Goal: Transaction & Acquisition: Download file/media

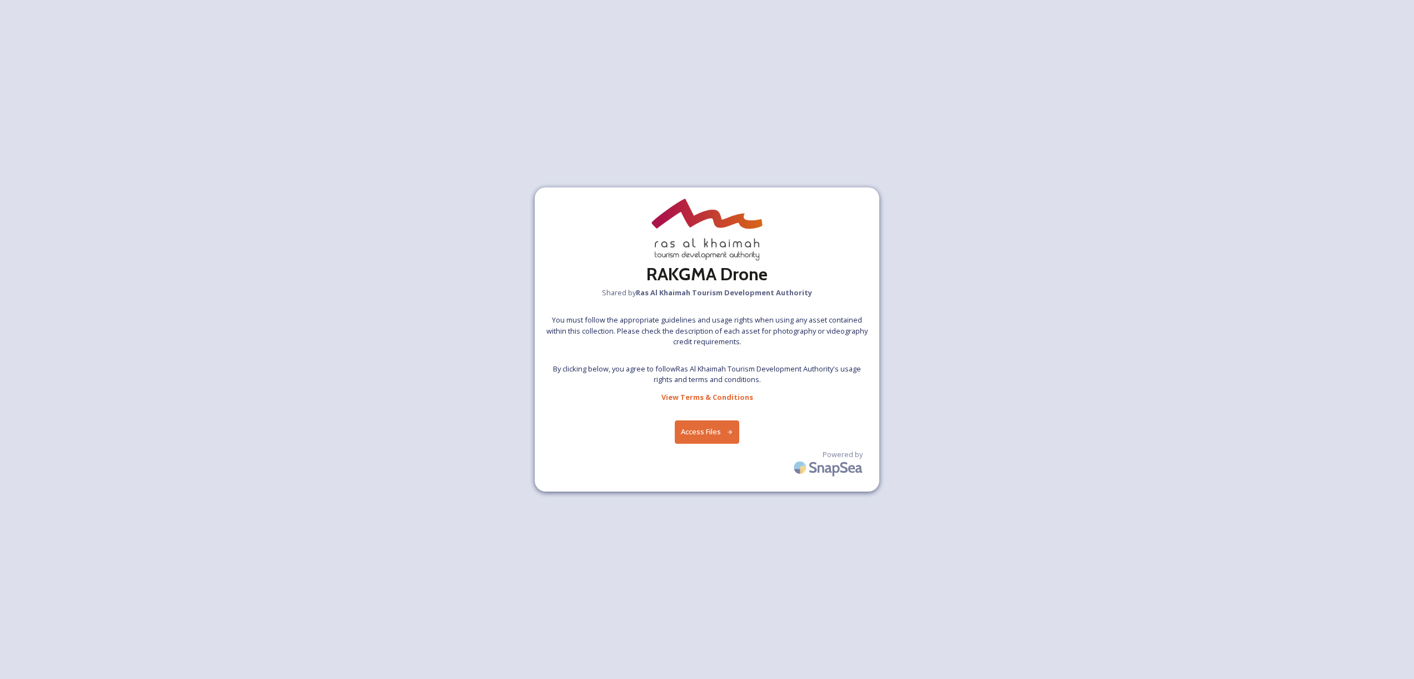
click at [721, 433] on button "Access Files" at bounding box center [707, 431] width 65 height 23
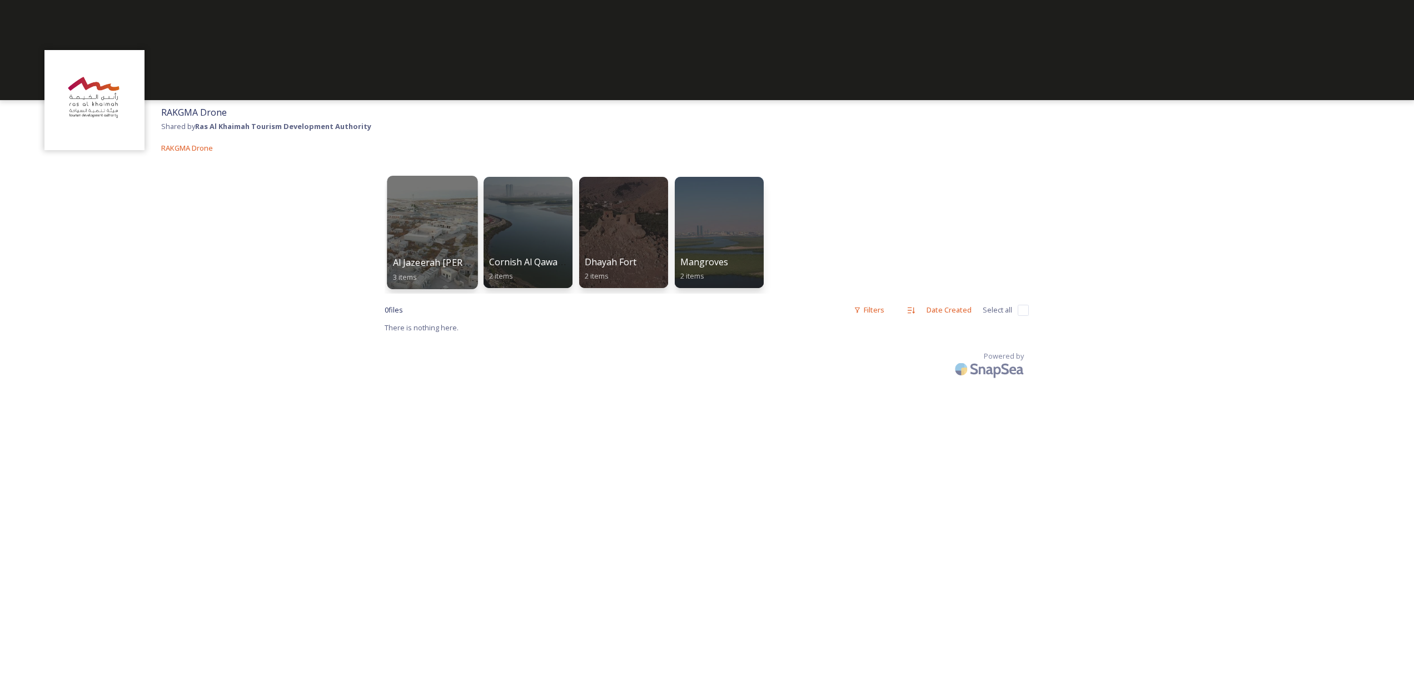
click at [437, 241] on div at bounding box center [432, 232] width 91 height 113
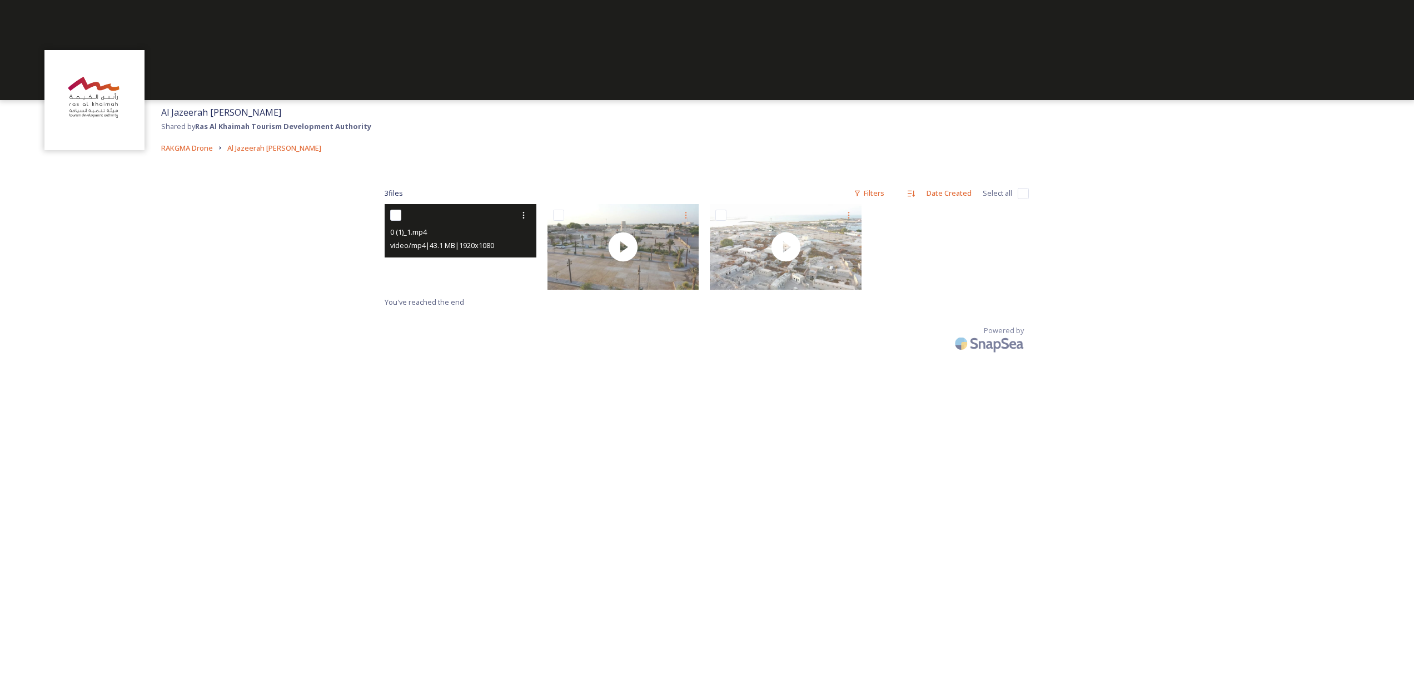
click at [460, 262] on video "0 (1)_1.mp4" at bounding box center [461, 247] width 152 height 86
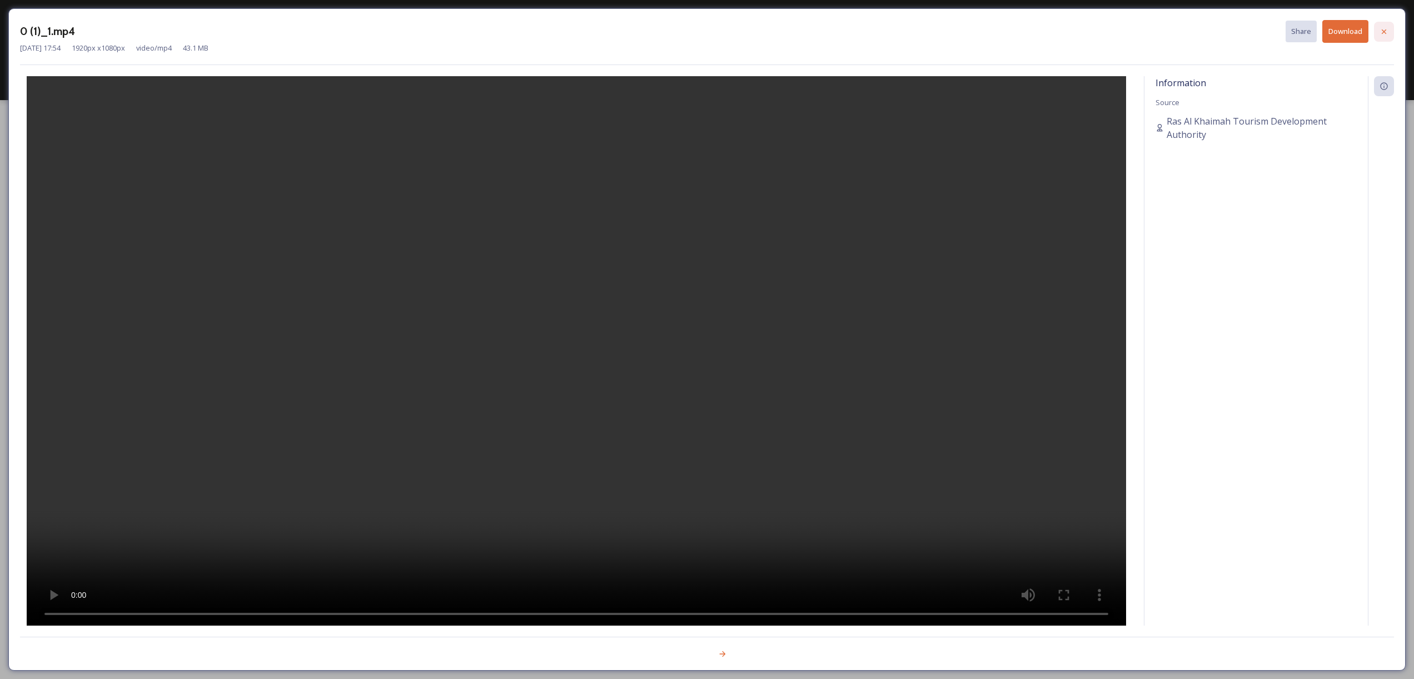
click at [1387, 29] on icon at bounding box center [1383, 31] width 9 height 9
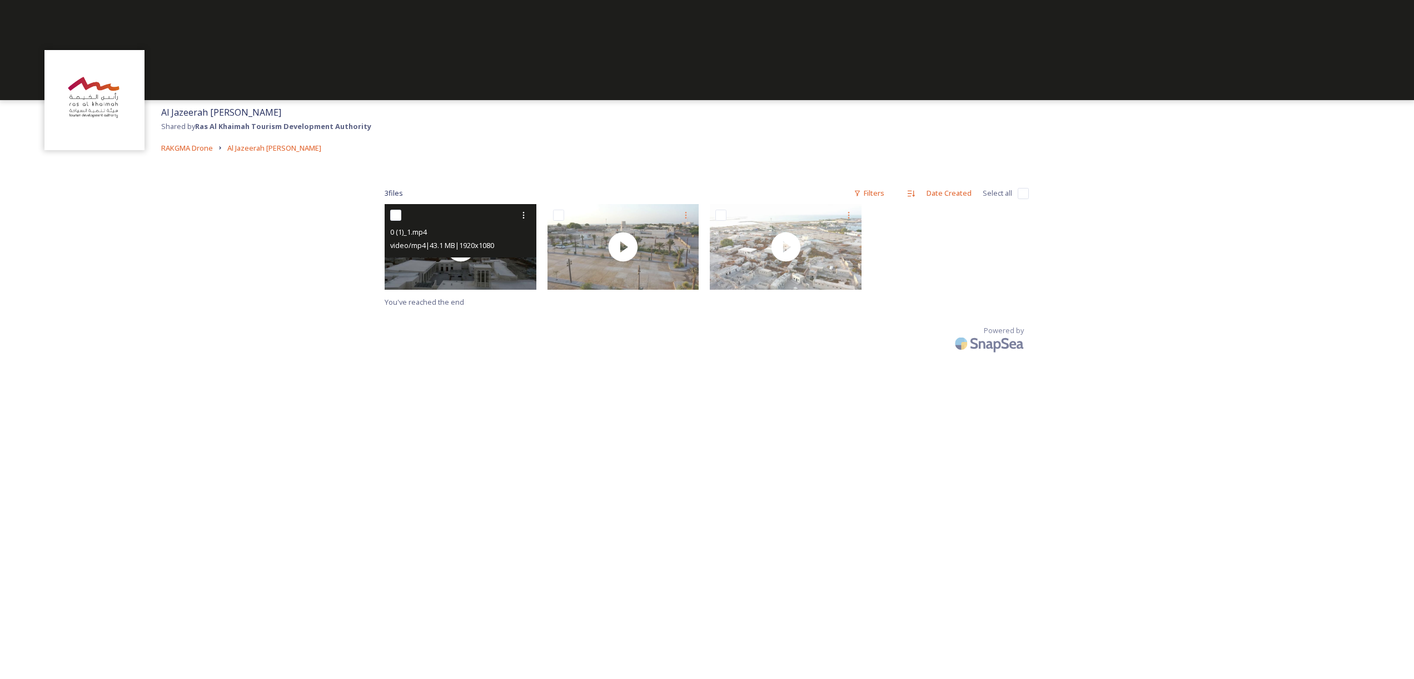
drag, startPoint x: 397, startPoint y: 217, endPoint x: 411, endPoint y: 217, distance: 13.3
click at [397, 217] on input "checkbox" at bounding box center [395, 215] width 11 height 11
checkbox input "true"
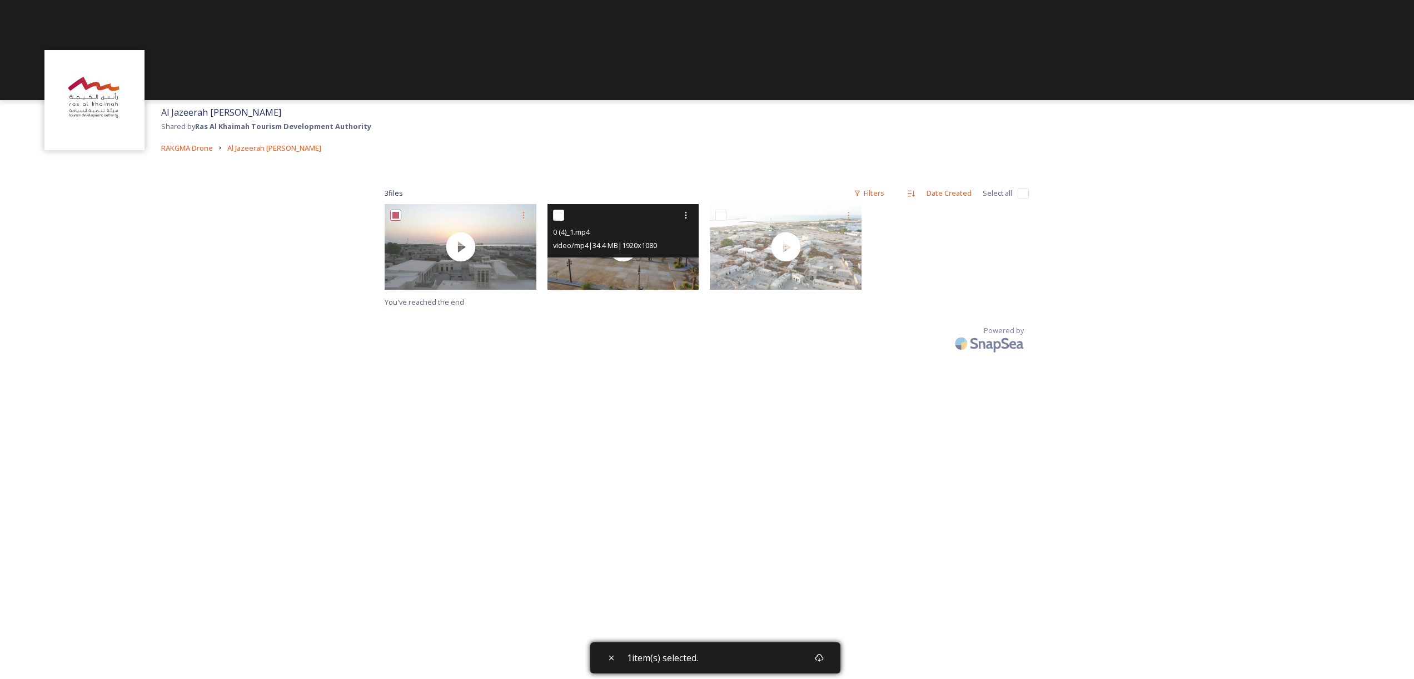
click at [557, 216] on input "checkbox" at bounding box center [558, 215] width 11 height 11
checkbox input "true"
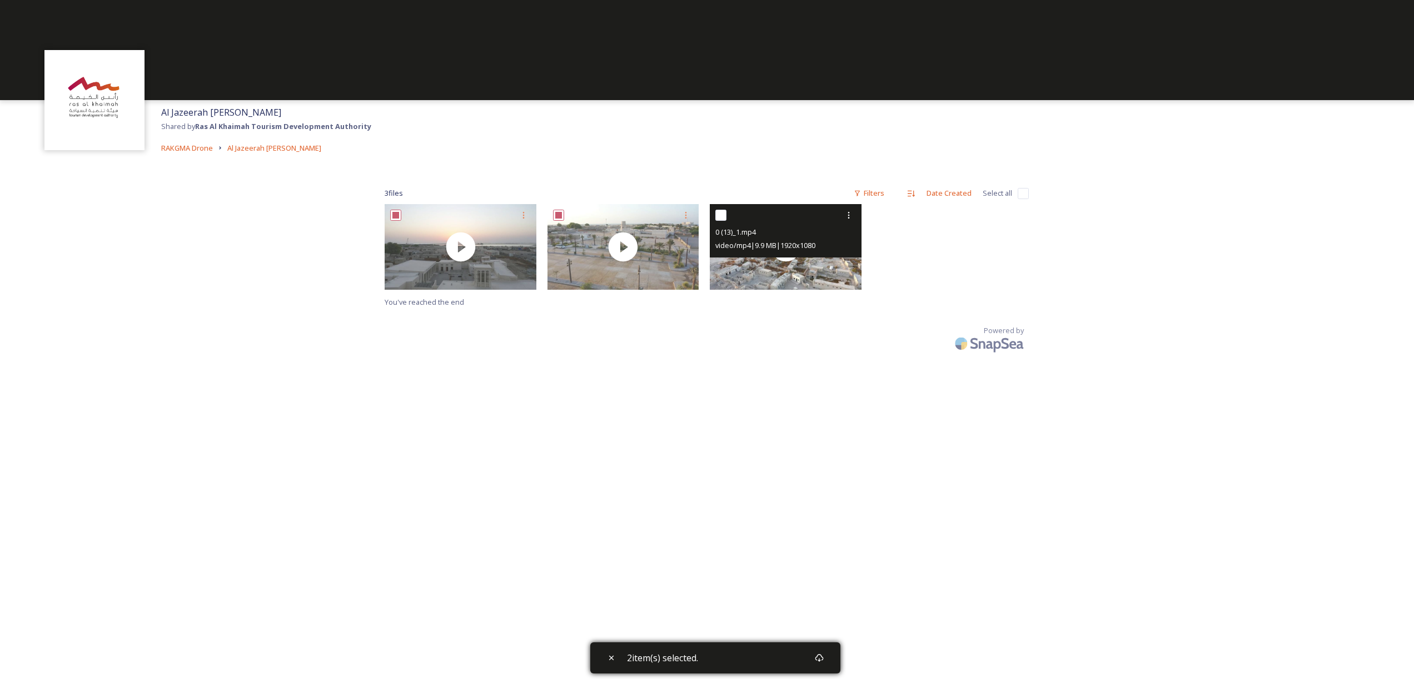
click at [724, 213] on input "checkbox" at bounding box center [720, 215] width 11 height 11
checkbox input "true"
click at [724, 212] on input "checkbox" at bounding box center [720, 215] width 11 height 11
checkbox input "false"
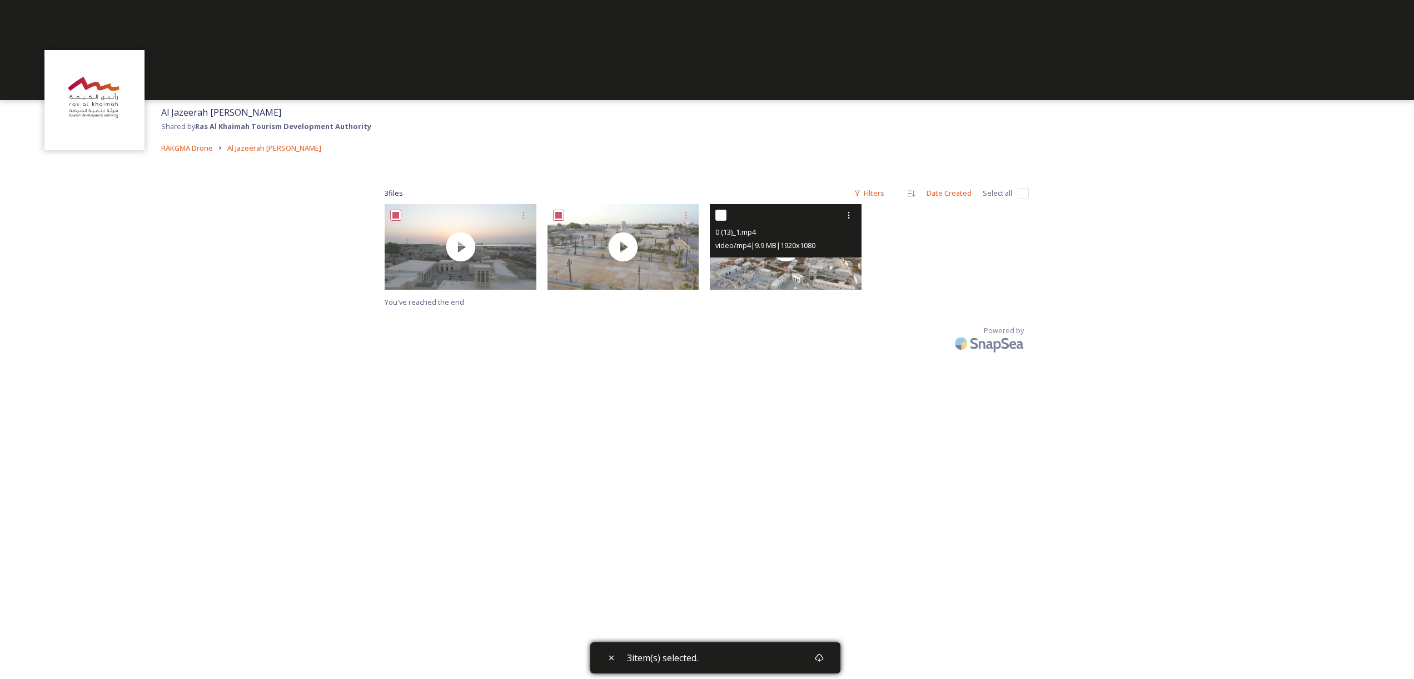
checkbox input "false"
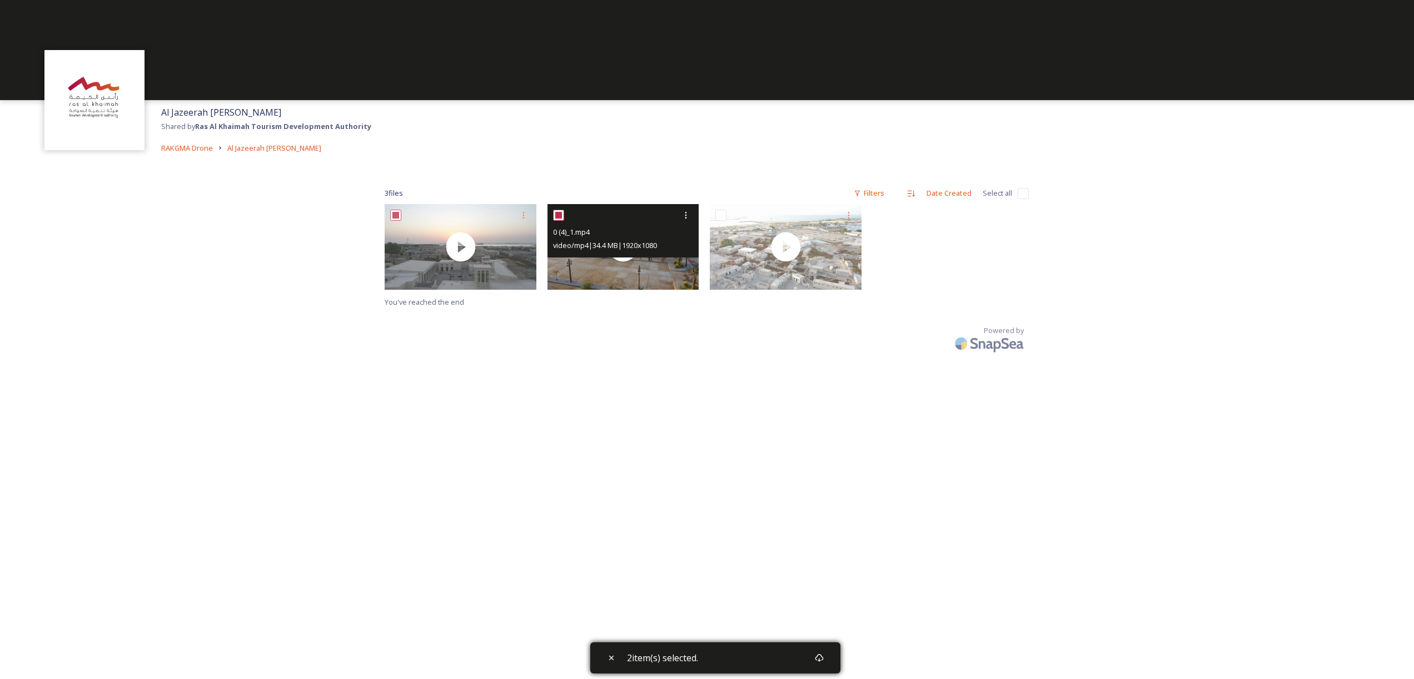
click at [557, 213] on input "checkbox" at bounding box center [558, 215] width 11 height 11
checkbox input "false"
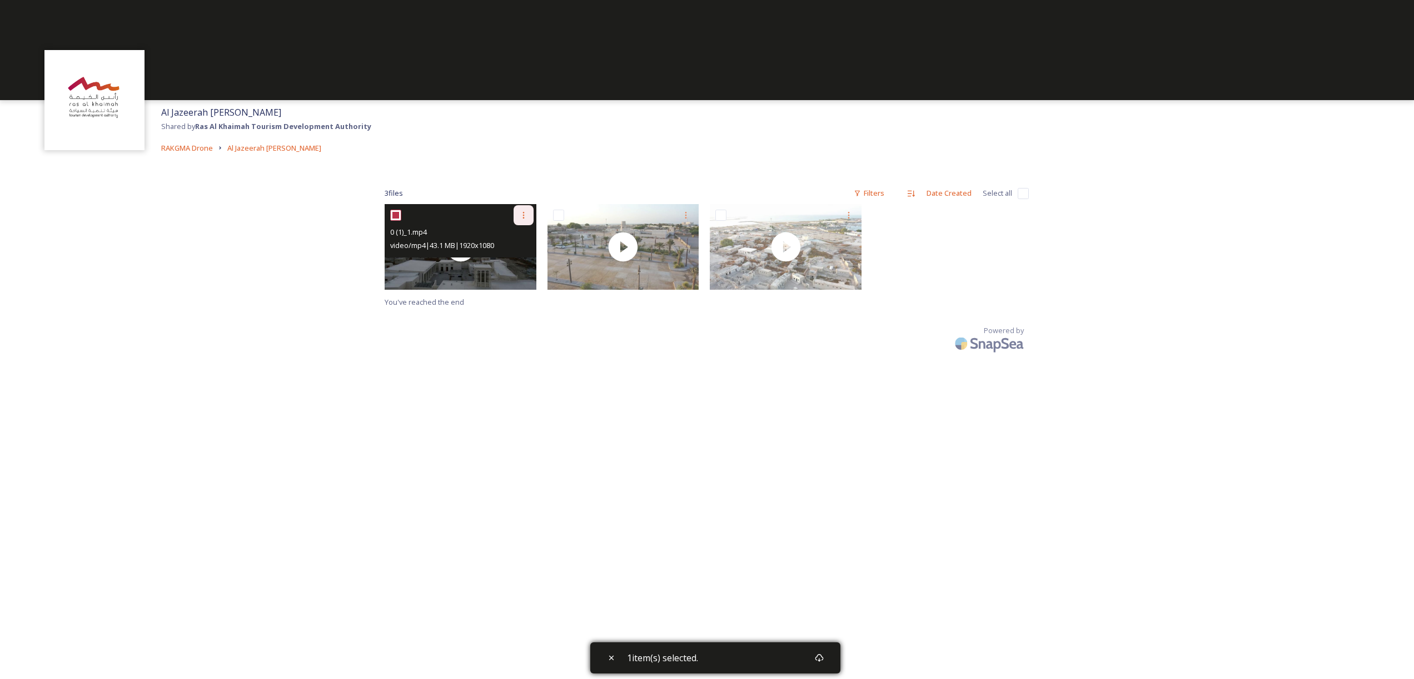
click at [520, 214] on icon at bounding box center [523, 215] width 9 height 9
click at [516, 262] on span "Download" at bounding box center [511, 261] width 34 height 11
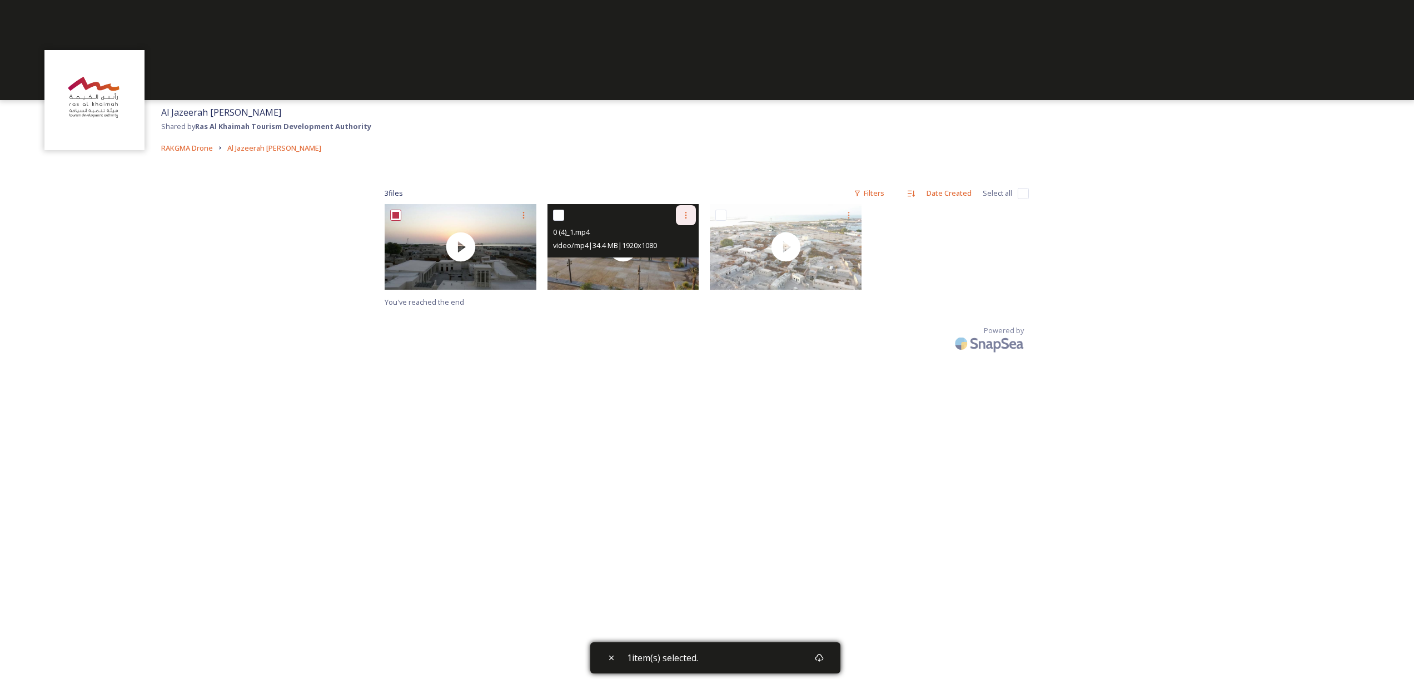
click at [685, 214] on icon at bounding box center [685, 215] width 9 height 9
click at [676, 260] on span "Download" at bounding box center [673, 261] width 34 height 11
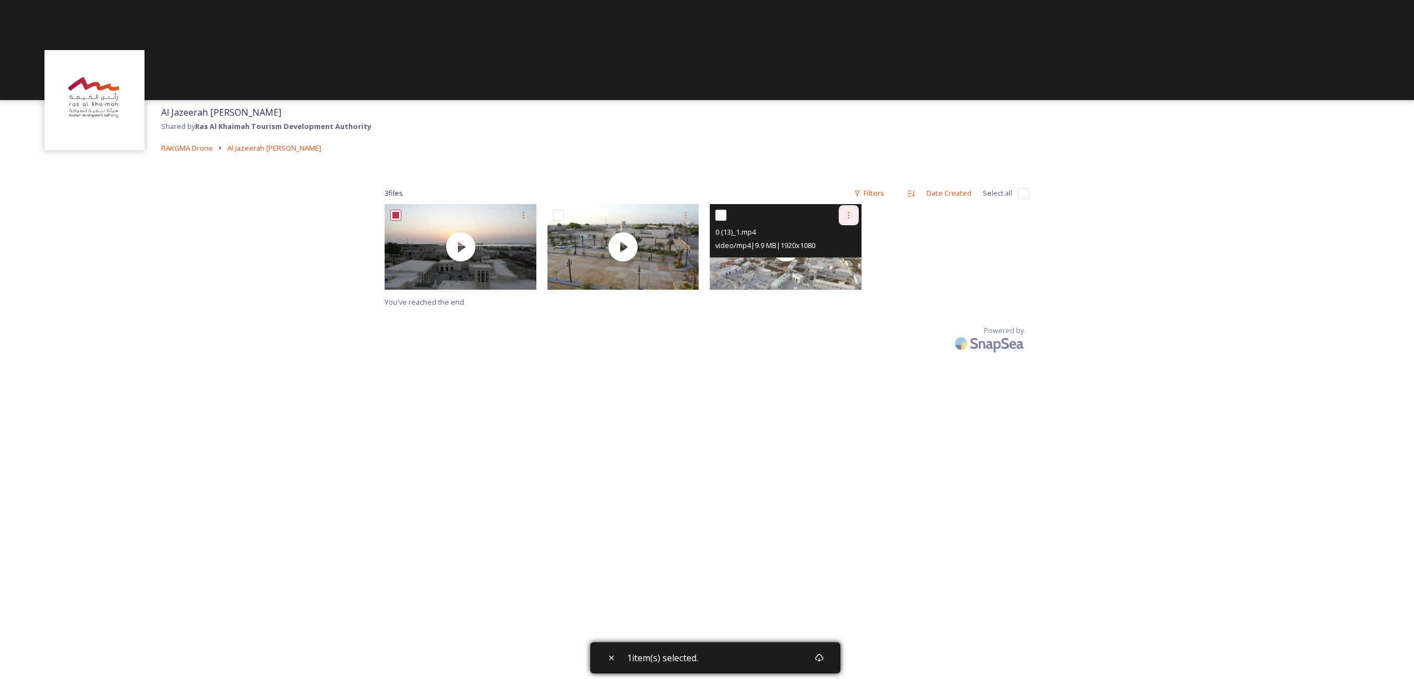
click at [847, 215] on icon at bounding box center [848, 215] width 9 height 9
click at [835, 261] on span "Download" at bounding box center [836, 261] width 34 height 11
click at [199, 147] on span "RAKGMA Drone" at bounding box center [187, 148] width 52 height 10
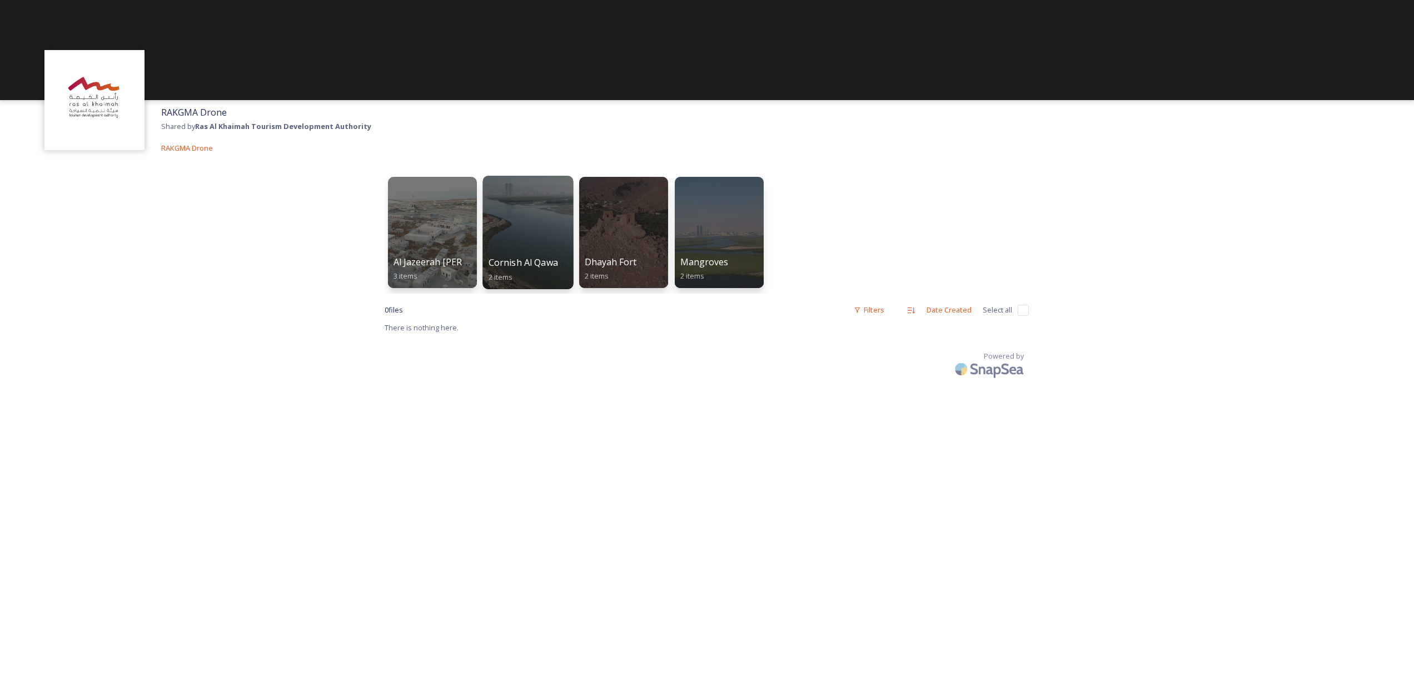
click at [526, 266] on span "Cornish Al Qawasim and the [DEMOGRAPHIC_DATA]" at bounding box center [600, 262] width 222 height 12
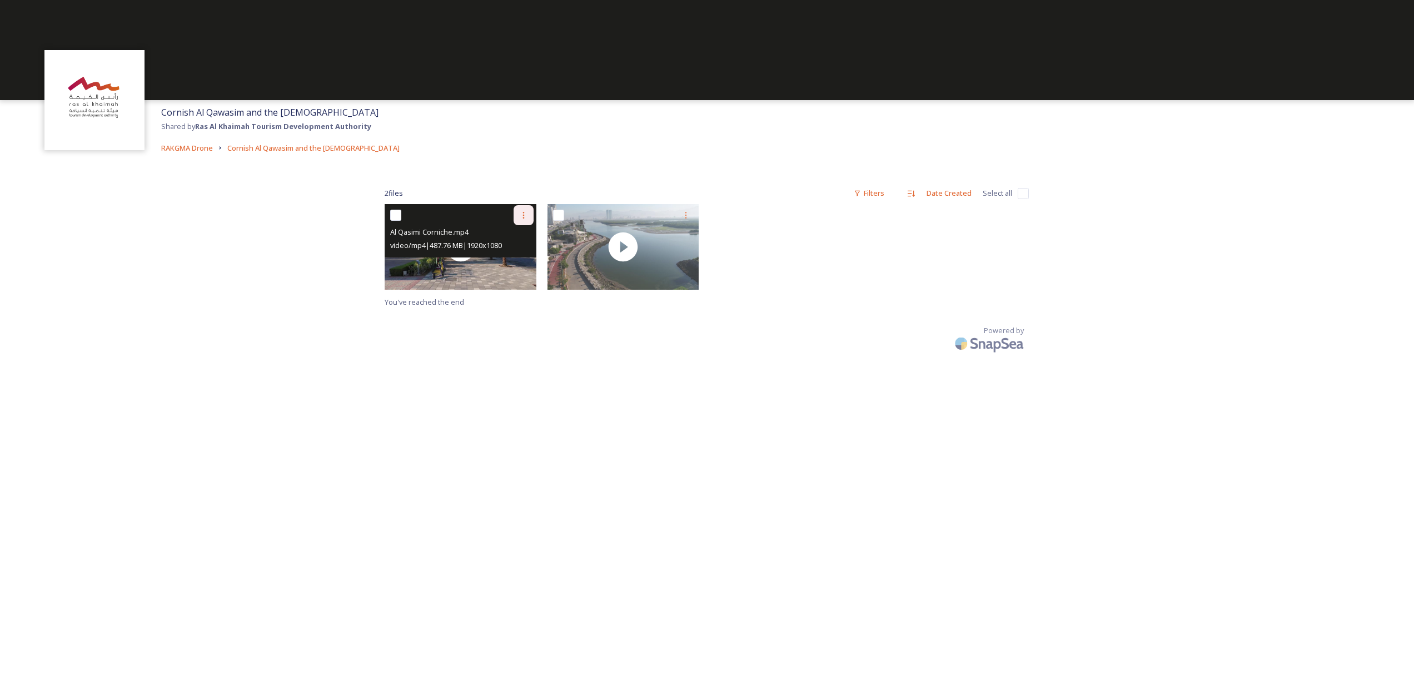
click at [523, 216] on icon at bounding box center [523, 215] width 9 height 9
click at [517, 262] on span "Download" at bounding box center [511, 261] width 34 height 11
click at [522, 212] on icon at bounding box center [523, 215] width 9 height 9
click at [512, 258] on span "Download" at bounding box center [511, 261] width 34 height 11
click at [397, 219] on input "checkbox" at bounding box center [395, 215] width 11 height 11
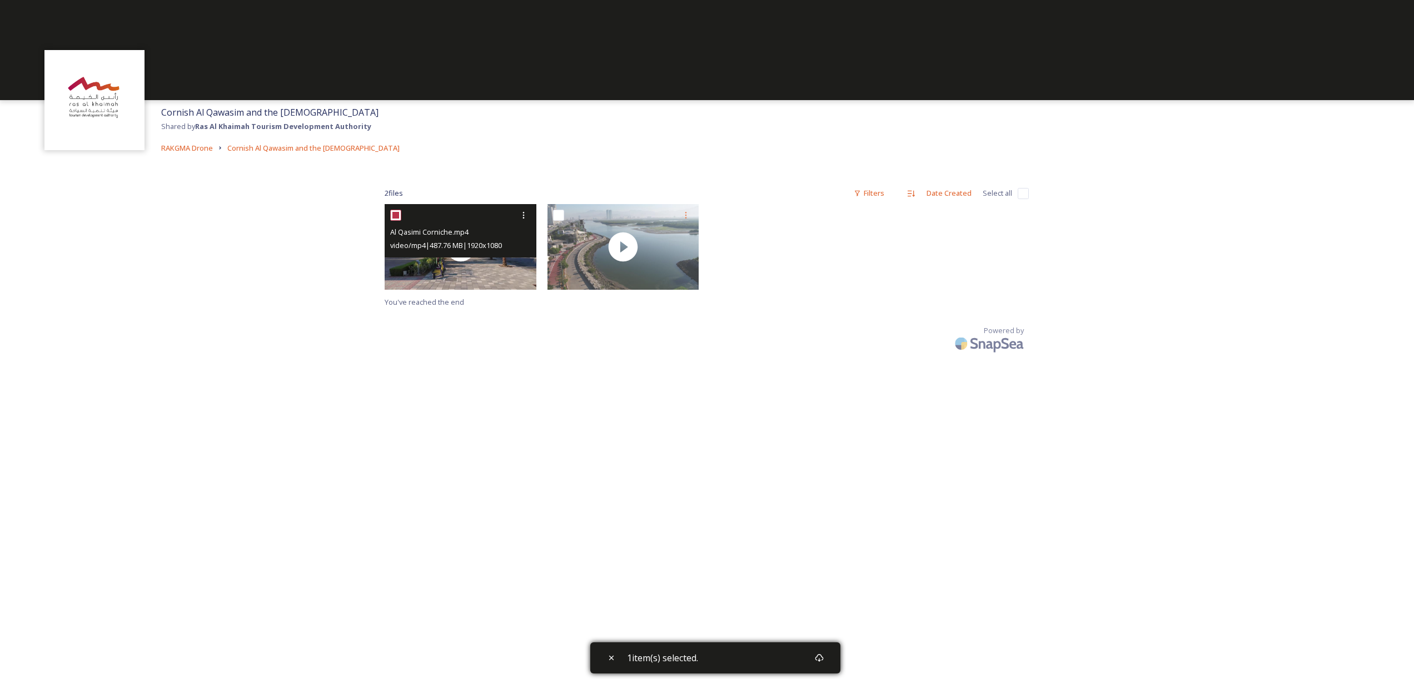
drag, startPoint x: 397, startPoint y: 217, endPoint x: 467, endPoint y: 208, distance: 70.0
click at [397, 217] on input "checkbox" at bounding box center [395, 215] width 11 height 11
checkbox input "false"
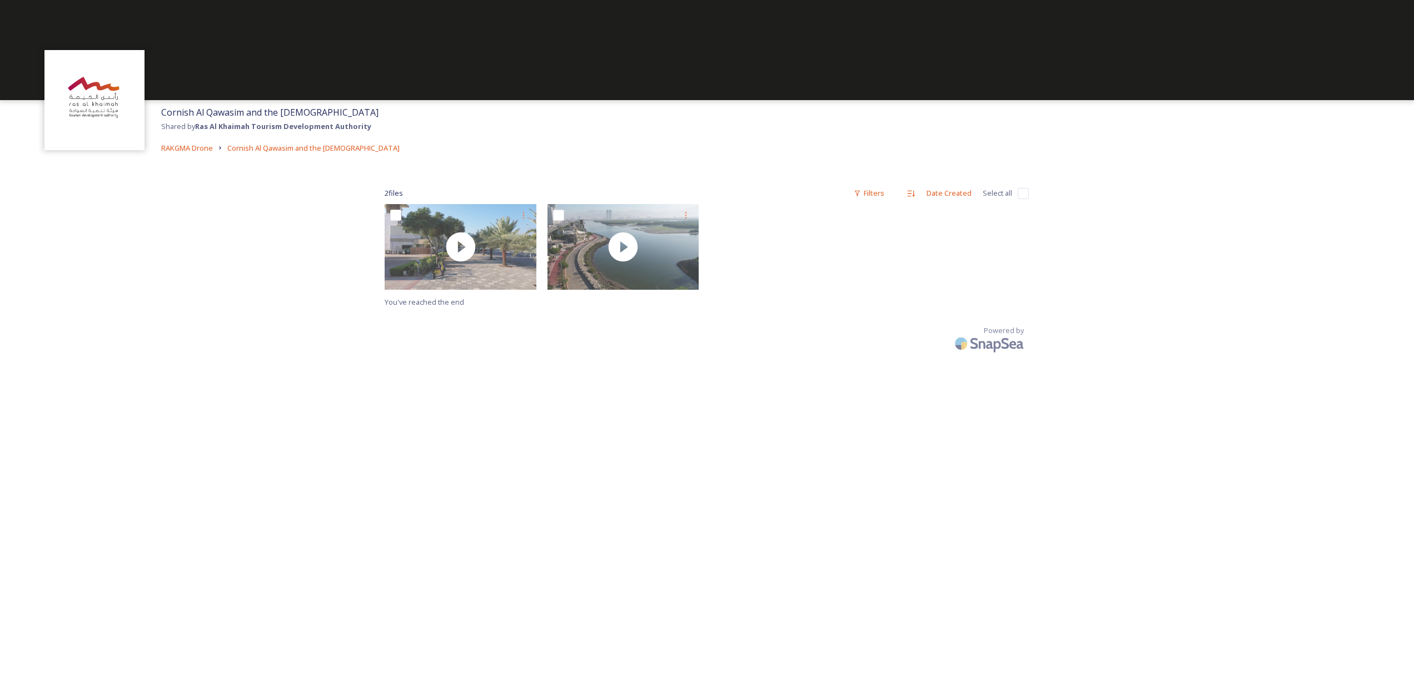
click at [782, 363] on div "2 file s Filters Date Created Select all You've reached the end Powered by" at bounding box center [706, 263] width 667 height 207
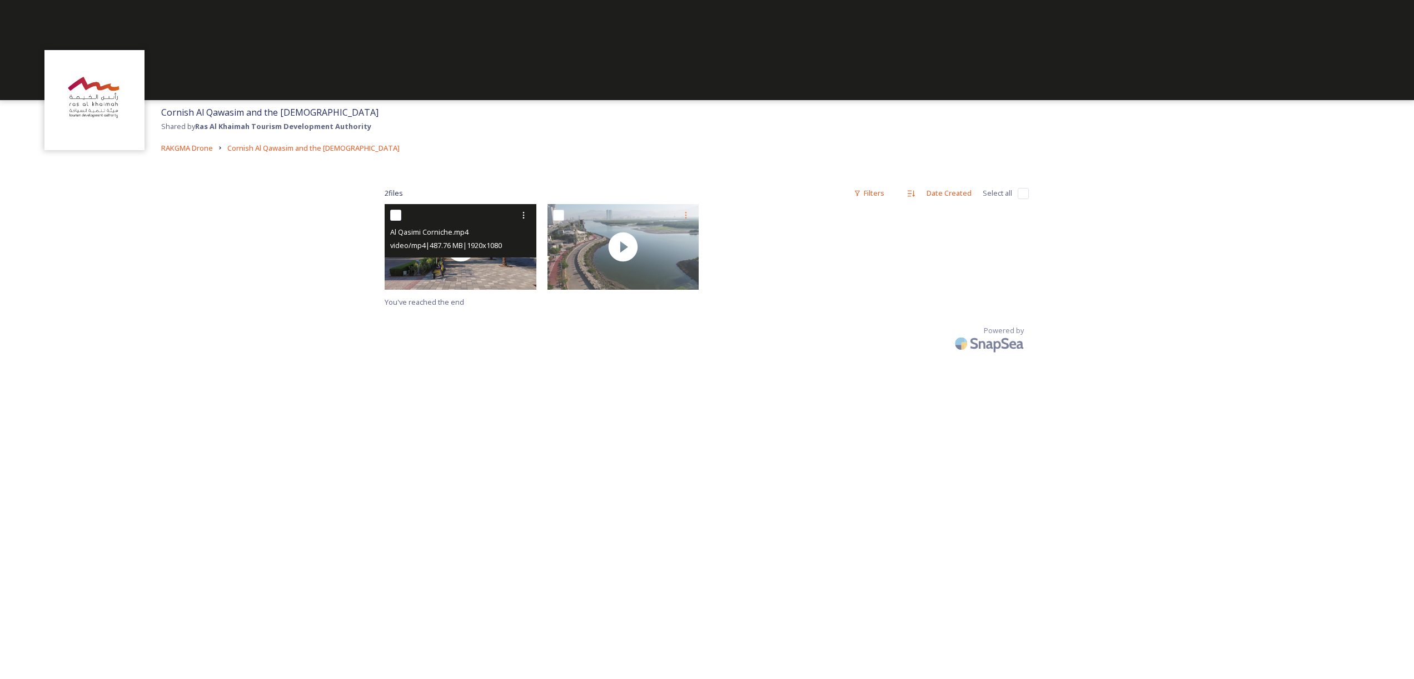
click at [478, 248] on span "video/mp4 | 487.76 MB | 1920 x 1080" at bounding box center [446, 245] width 112 height 10
click at [461, 265] on video "Al Qasimi Corniche.mp4" at bounding box center [461, 247] width 152 height 86
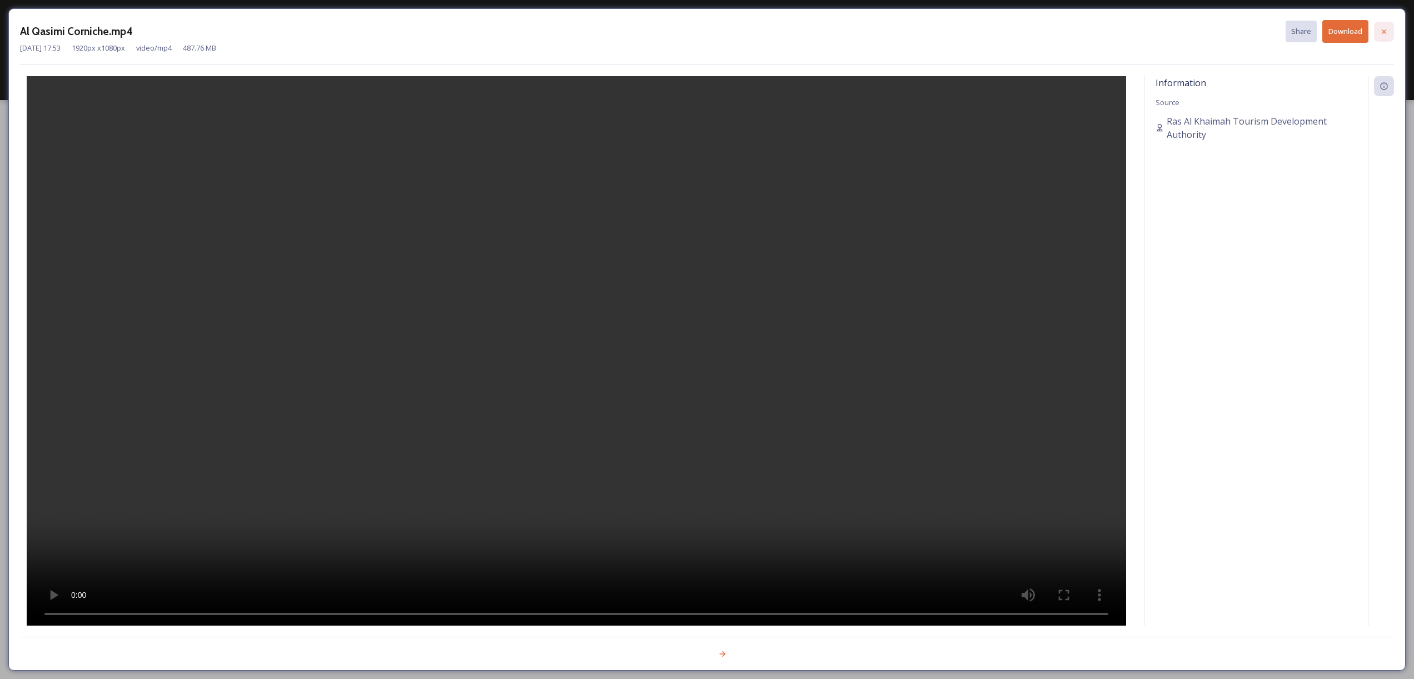
click at [1382, 31] on icon at bounding box center [1383, 31] width 9 height 9
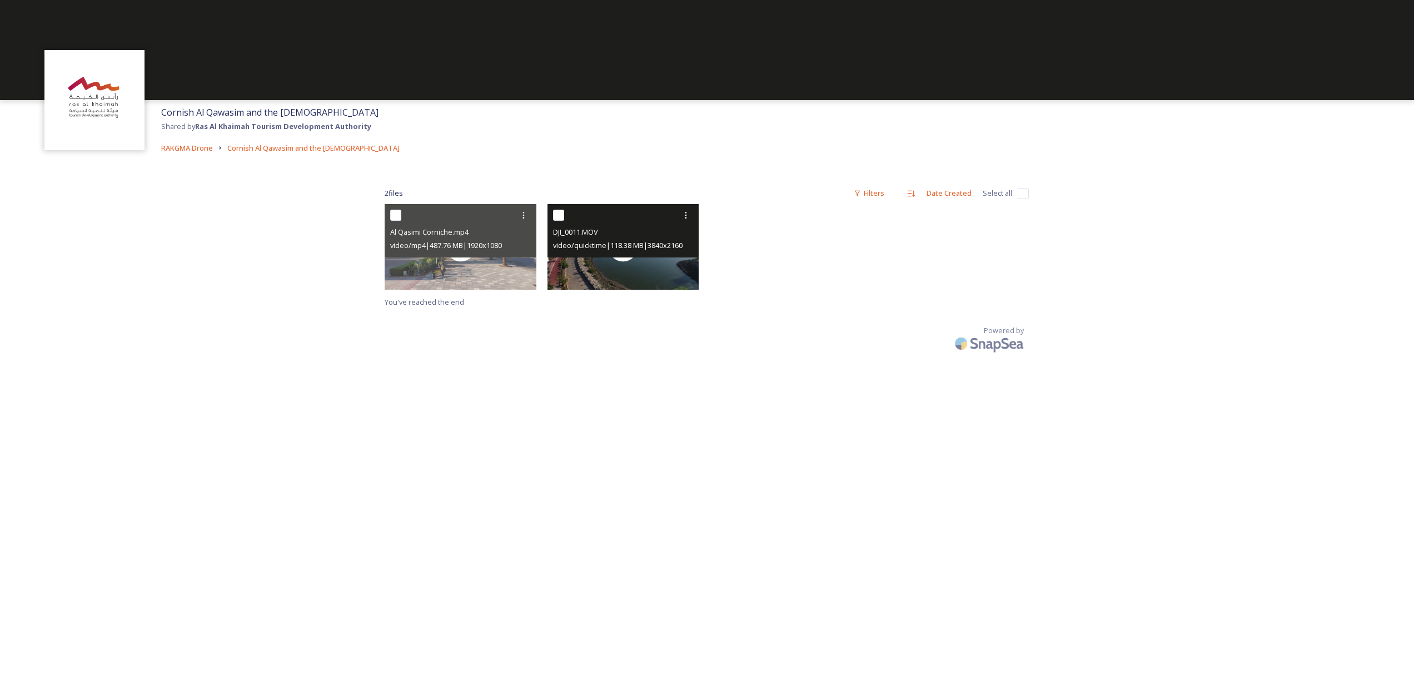
click at [615, 226] on div "DJI_0011.MOV" at bounding box center [624, 231] width 143 height 13
click at [625, 266] on div at bounding box center [623, 247] width 152 height 86
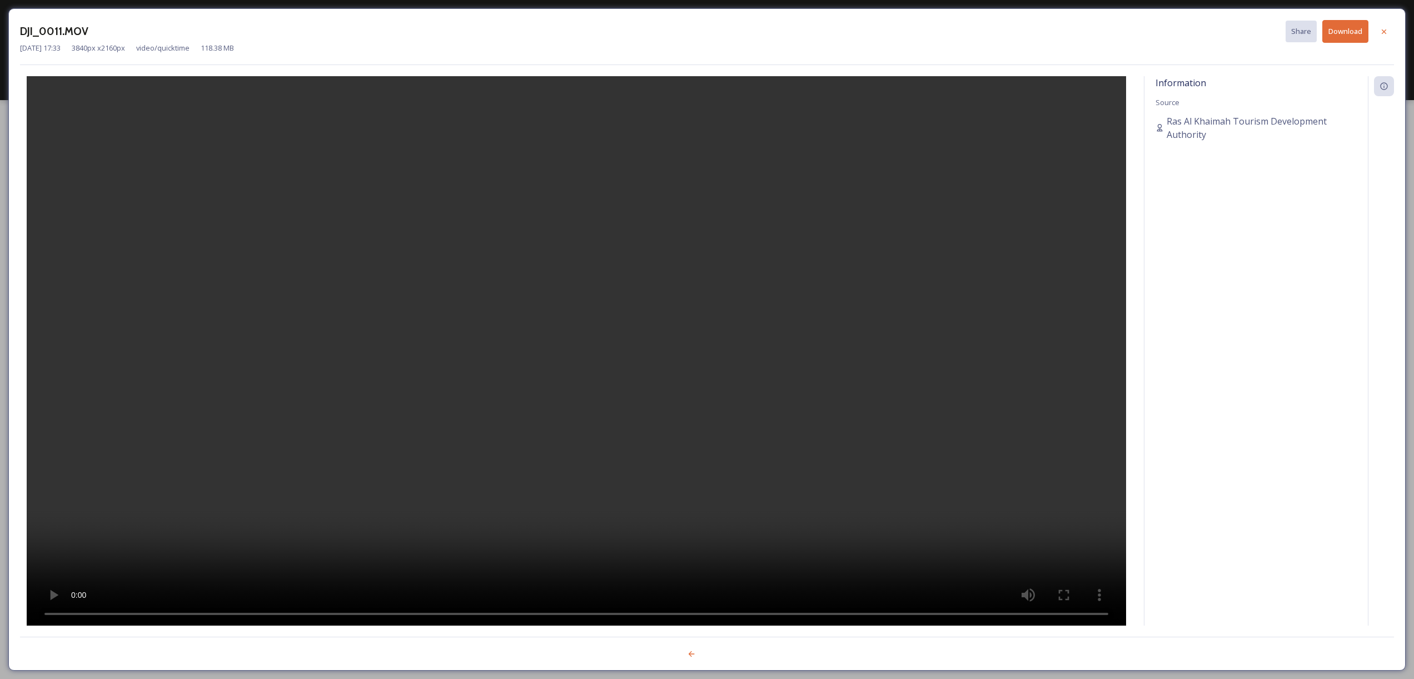
click at [1357, 44] on div "Nov 26 2024 17:33 3840 px x 2160 px video/quicktime 118.38 MB" at bounding box center [707, 48] width 1374 height 11
click at [1357, 34] on button "Download" at bounding box center [1345, 31] width 46 height 23
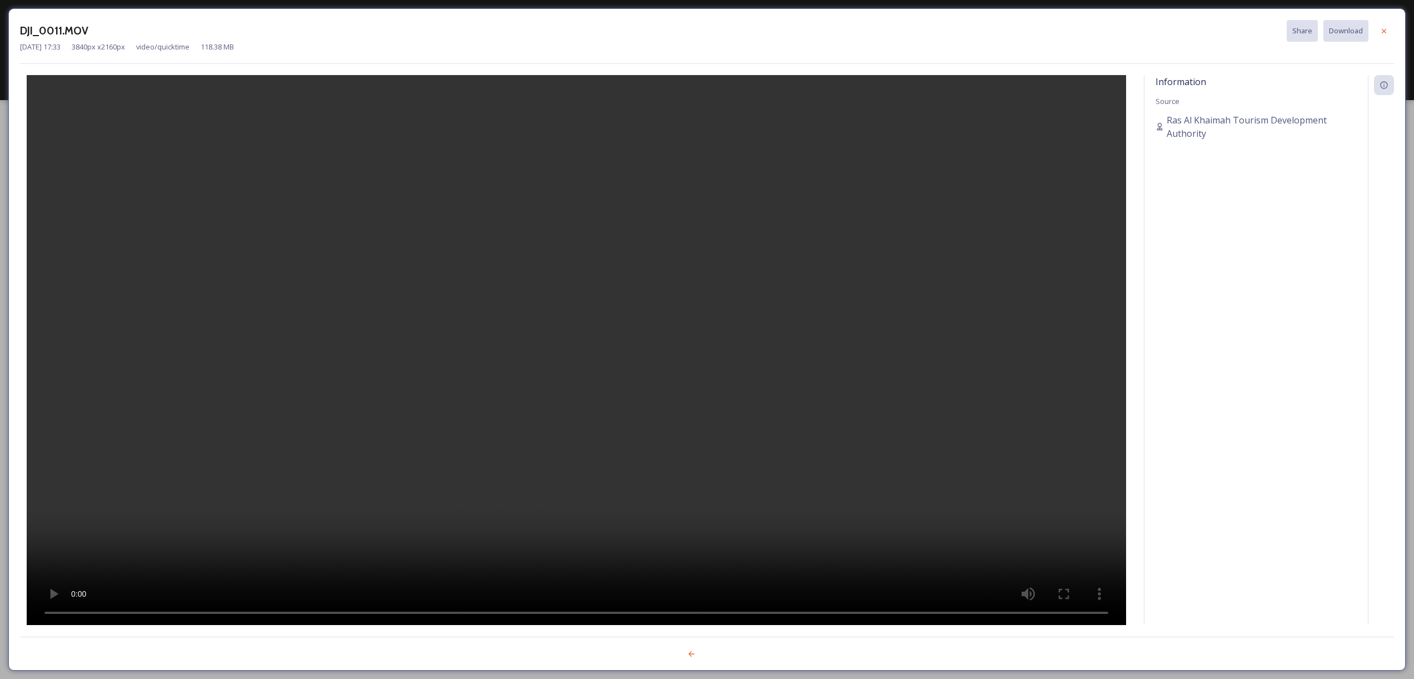
click at [1223, 328] on div "Information Source Ras Al Khaimah Tourism Development Authority" at bounding box center [1255, 349] width 223 height 549
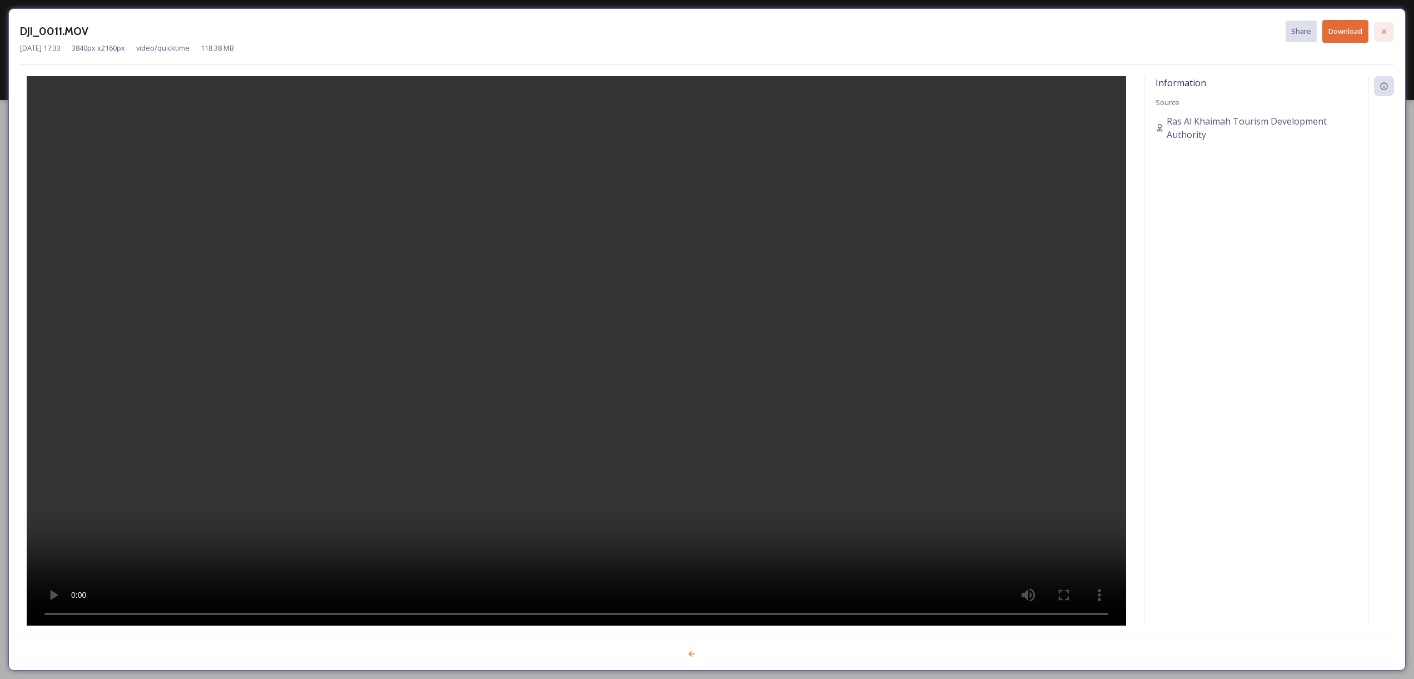
click at [1387, 29] on icon at bounding box center [1383, 31] width 9 height 9
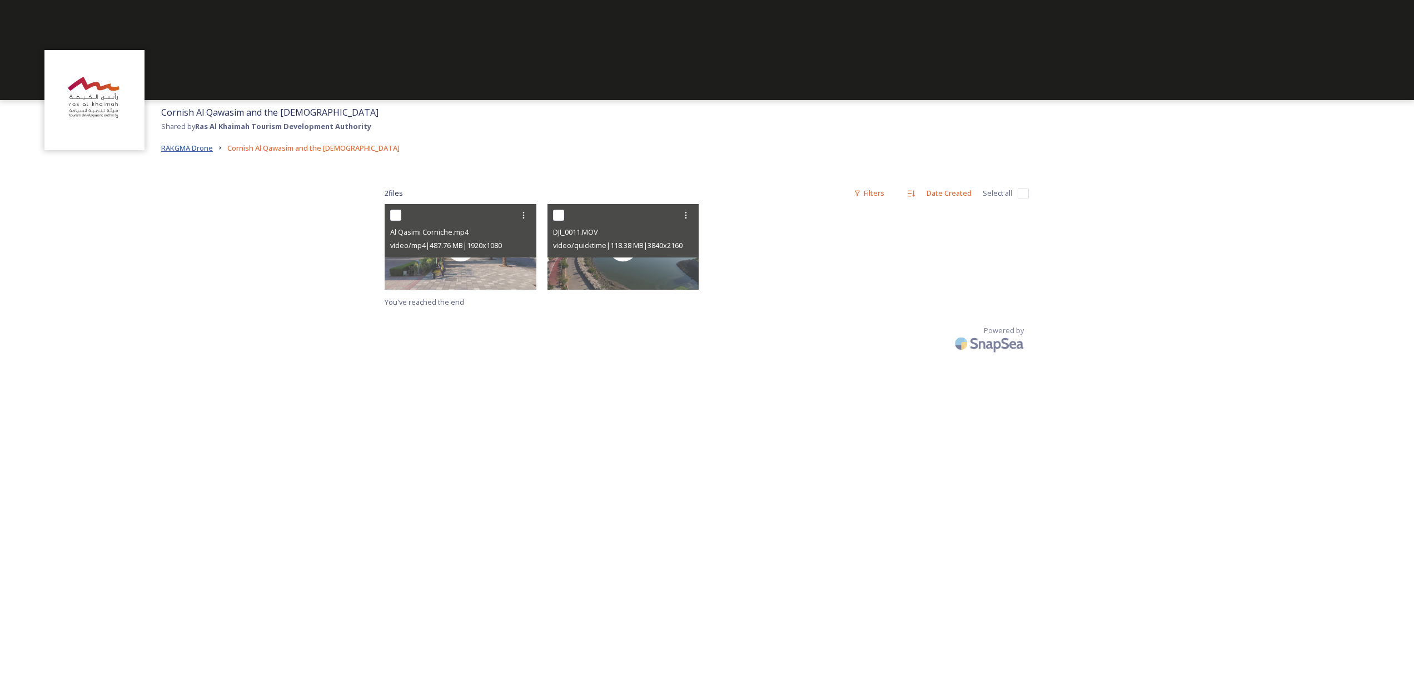
click at [190, 150] on span "RAKGMA Drone" at bounding box center [187, 148] width 52 height 10
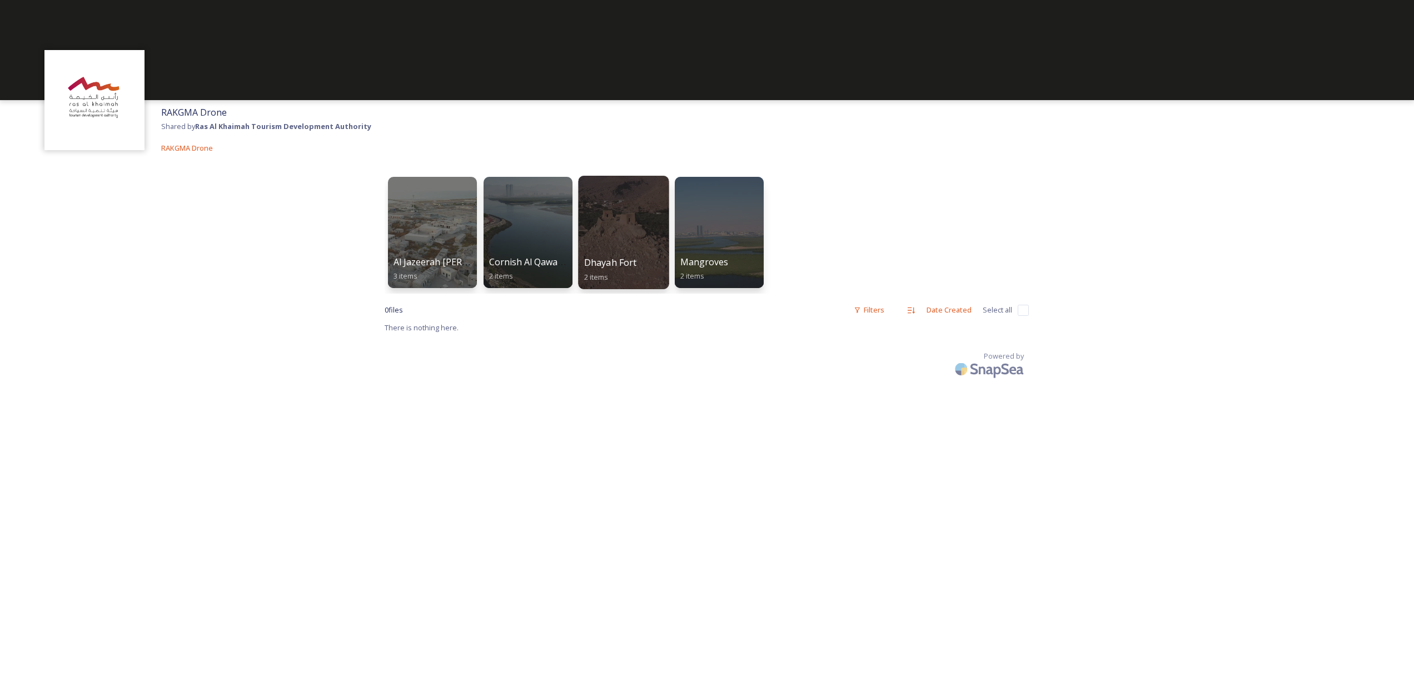
click at [630, 271] on div "Dhayah Fort 2 items" at bounding box center [623, 270] width 79 height 28
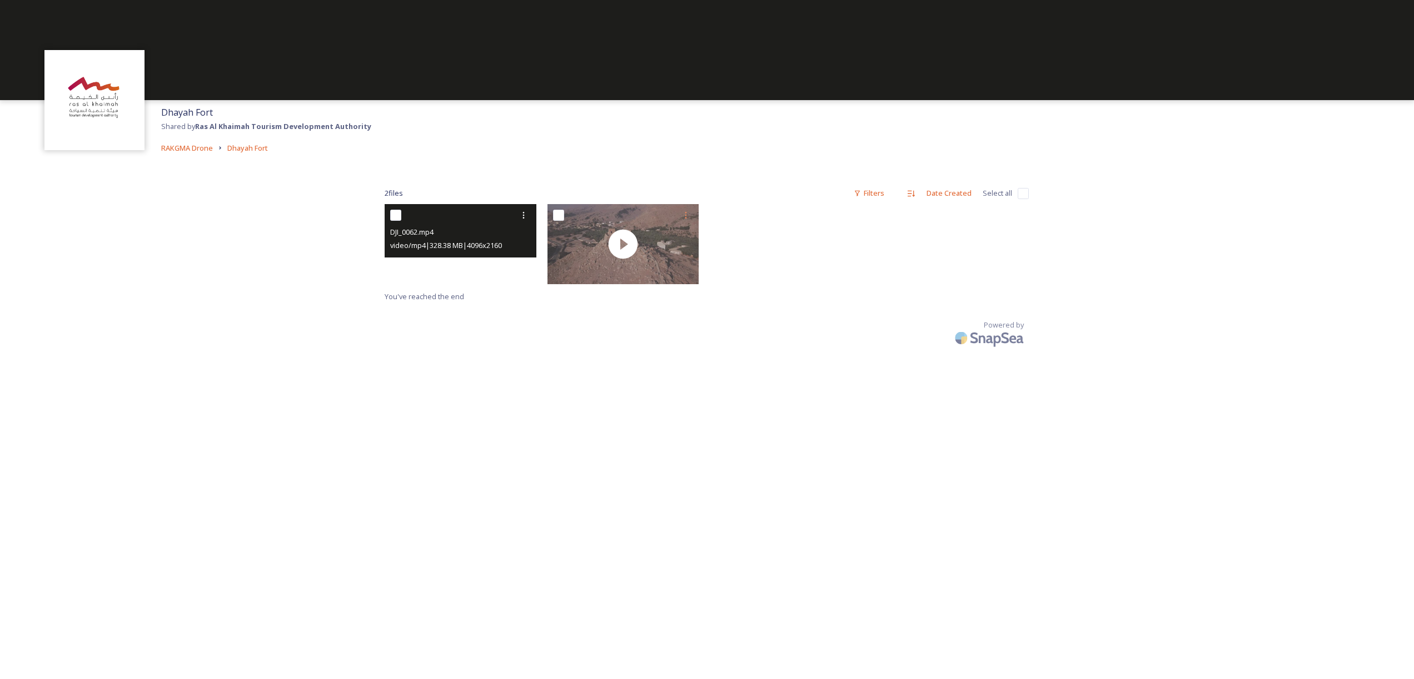
click at [455, 261] on div at bounding box center [461, 244] width 152 height 80
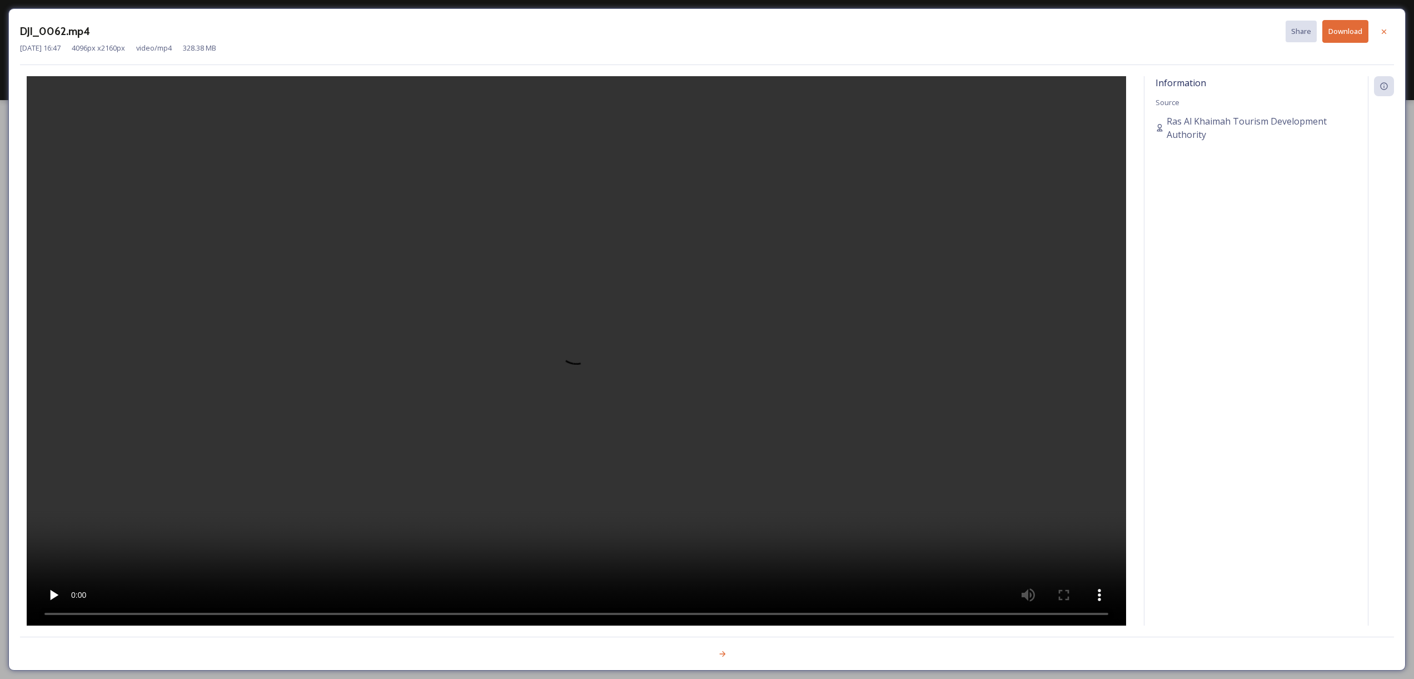
click at [1336, 29] on button "Download" at bounding box center [1345, 31] width 46 height 23
drag, startPoint x: 1127, startPoint y: 24, endPoint x: 1158, endPoint y: 26, distance: 31.7
click at [1127, 24] on div "DJI_0062.mp4 Share Download" at bounding box center [707, 31] width 1374 height 23
click at [1338, 31] on button "Download" at bounding box center [1345, 31] width 46 height 23
click at [1339, 30] on button "Download" at bounding box center [1345, 31] width 46 height 23
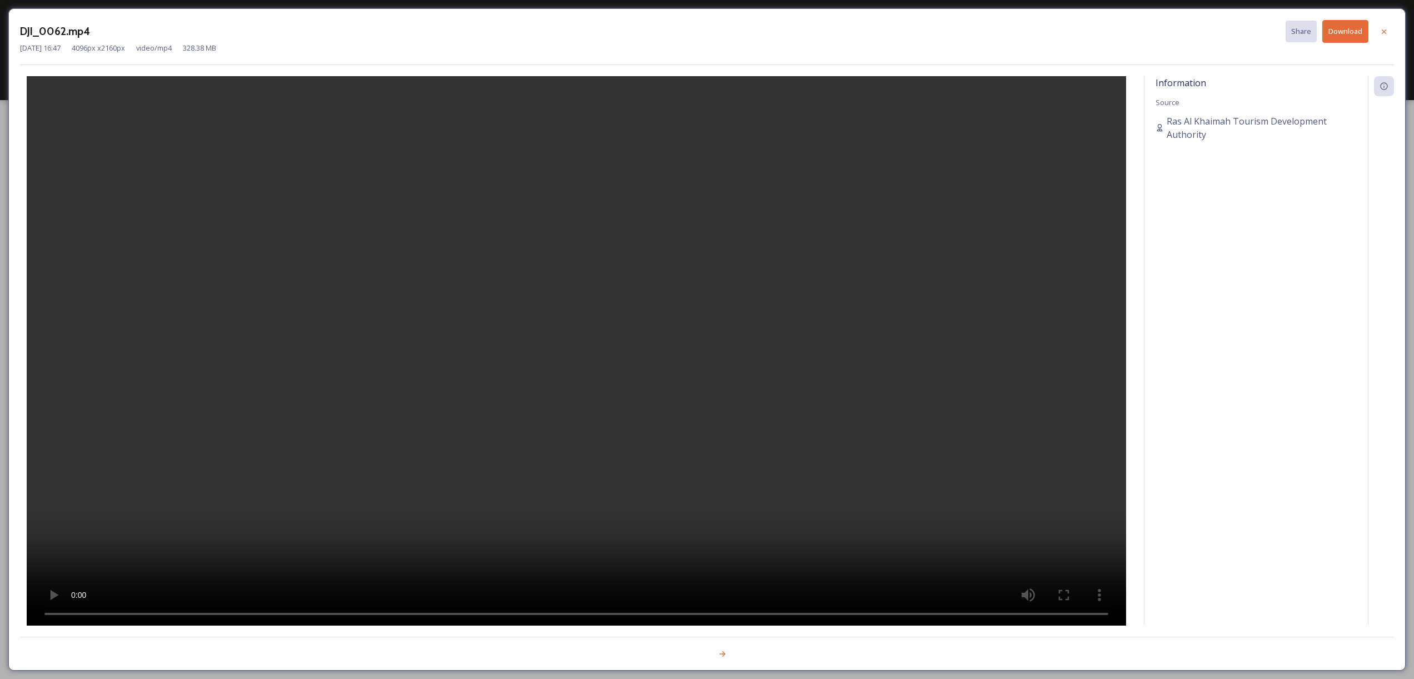
click at [1339, 30] on button "Download" at bounding box center [1345, 31] width 46 height 23
click at [1345, 39] on button "Download" at bounding box center [1345, 31] width 46 height 23
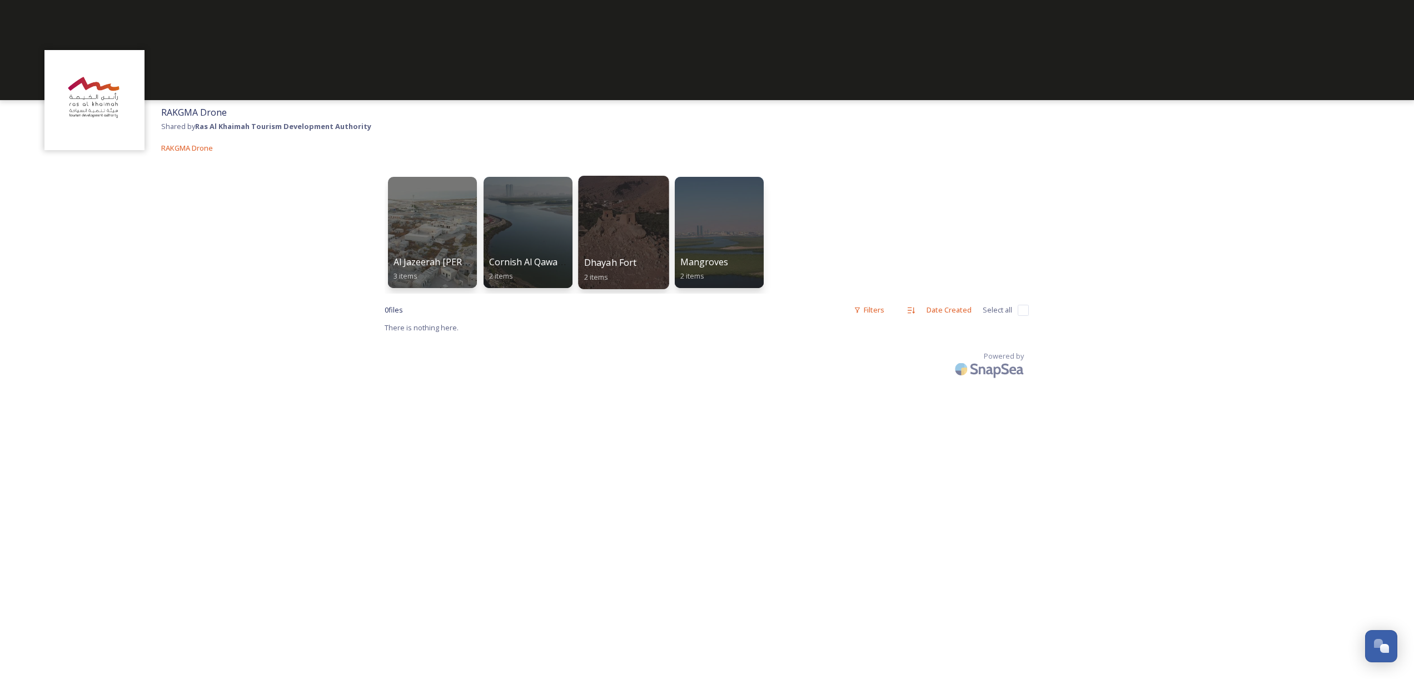
click at [605, 263] on span "Dhayah Fort" at bounding box center [610, 262] width 53 height 12
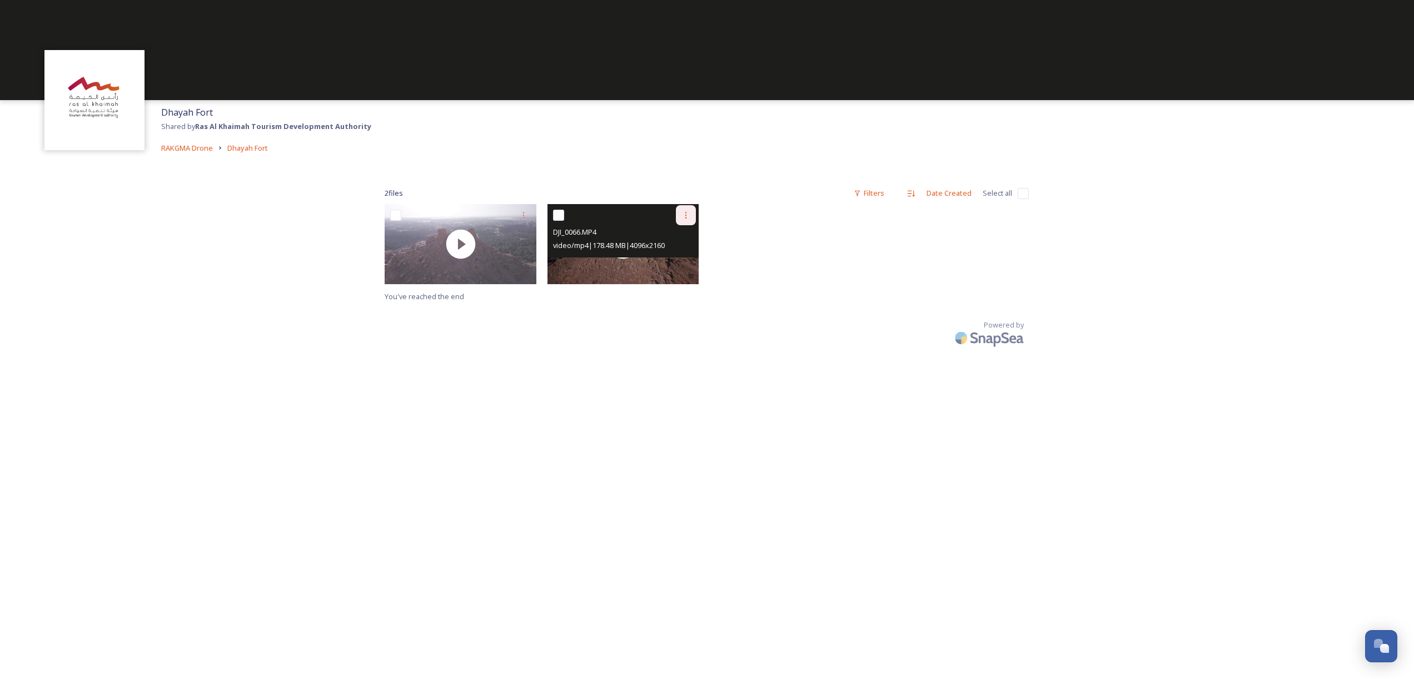
click at [689, 214] on icon at bounding box center [685, 215] width 9 height 9
click at [674, 261] on span "Download" at bounding box center [673, 261] width 34 height 11
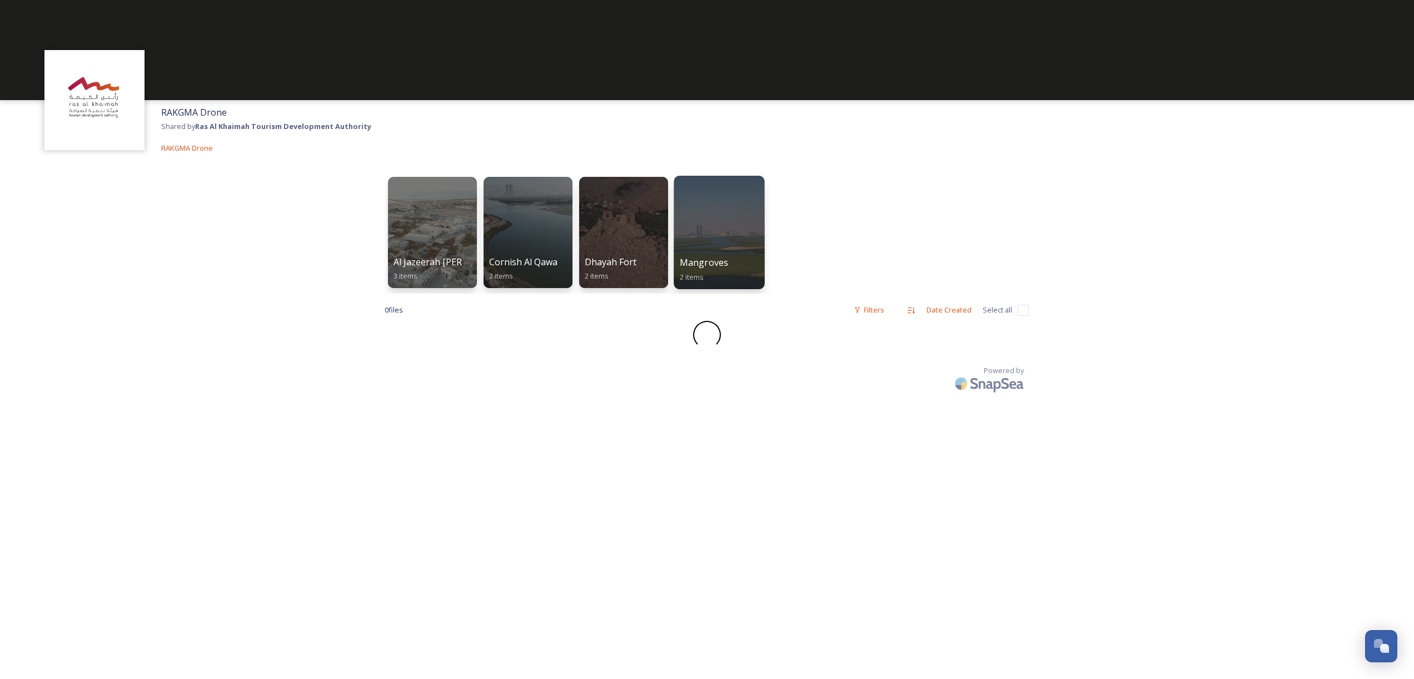
click at [714, 266] on span "Mangroves" at bounding box center [704, 262] width 49 height 12
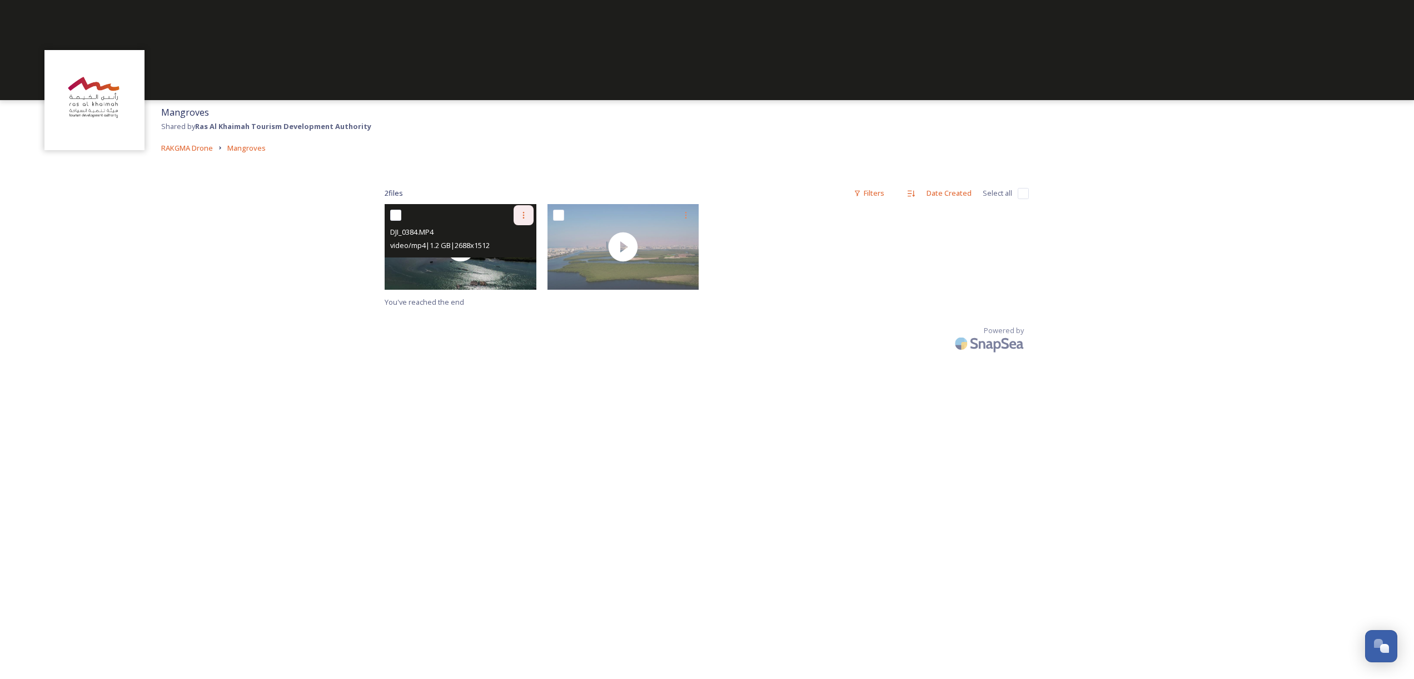
click at [524, 215] on icon at bounding box center [523, 215] width 9 height 9
click at [516, 262] on span "Download" at bounding box center [511, 261] width 34 height 11
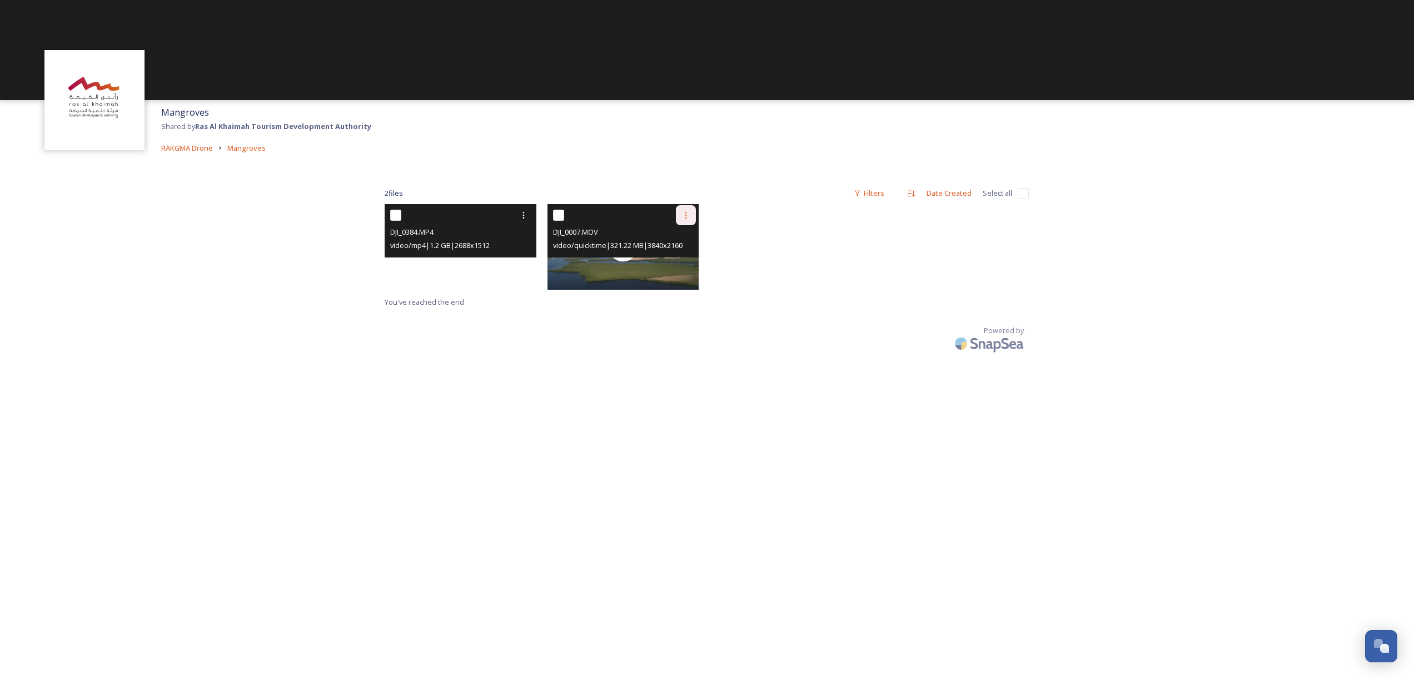
click at [685, 213] on icon at bounding box center [685, 215] width 9 height 9
click at [666, 263] on span "Download" at bounding box center [673, 261] width 34 height 11
